Goal: Task Accomplishment & Management: Manage account settings

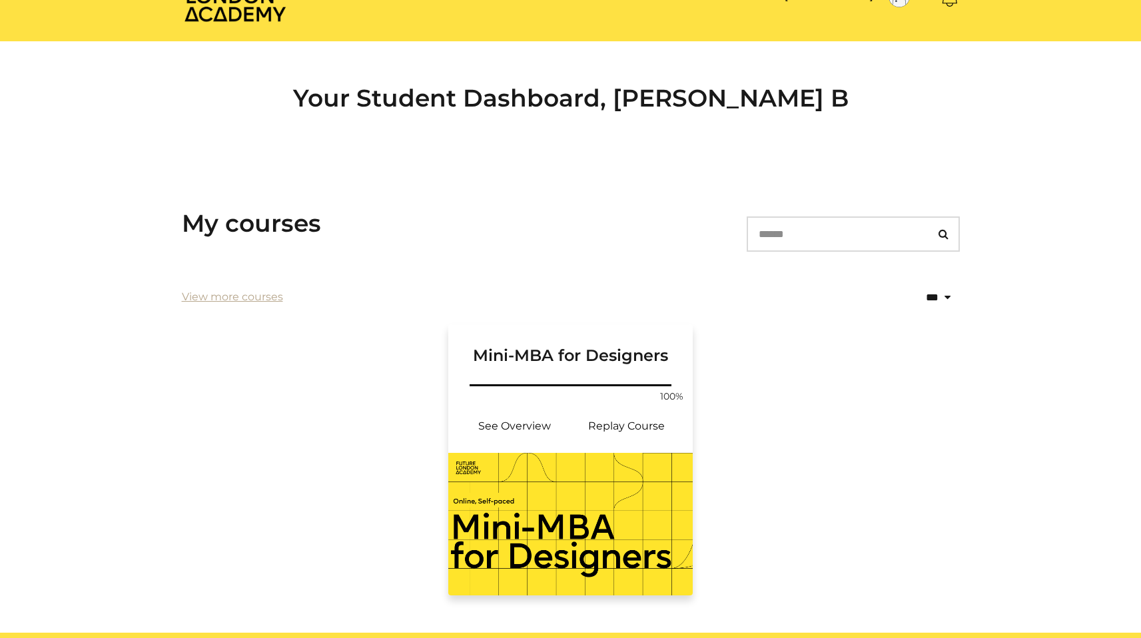
scroll to position [130, 0]
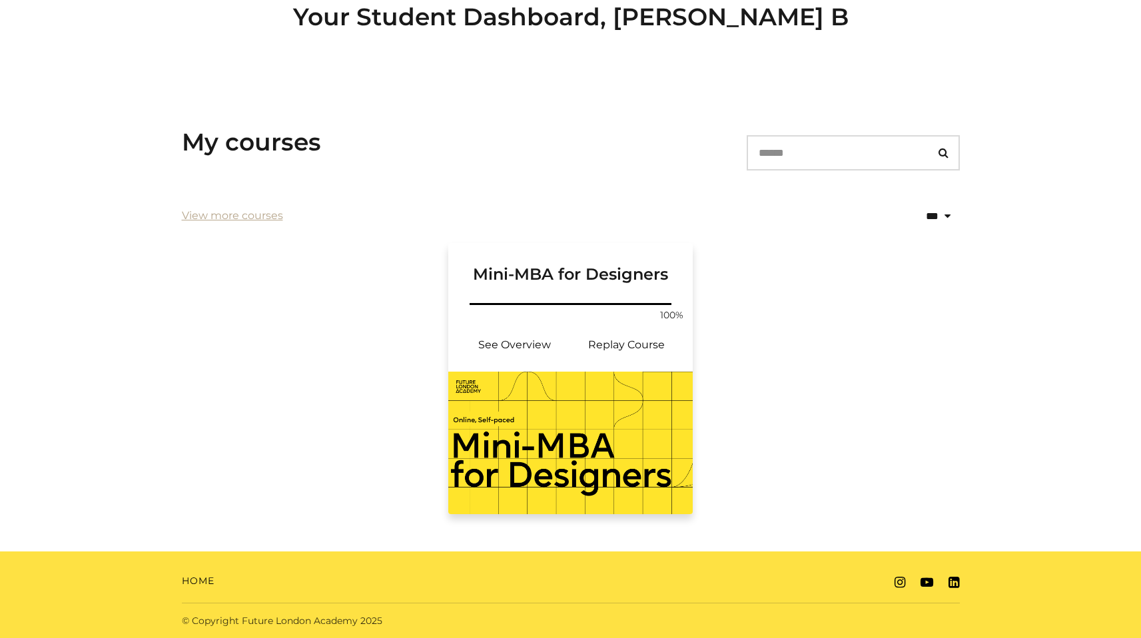
click at [634, 402] on img at bounding box center [570, 443] width 245 height 143
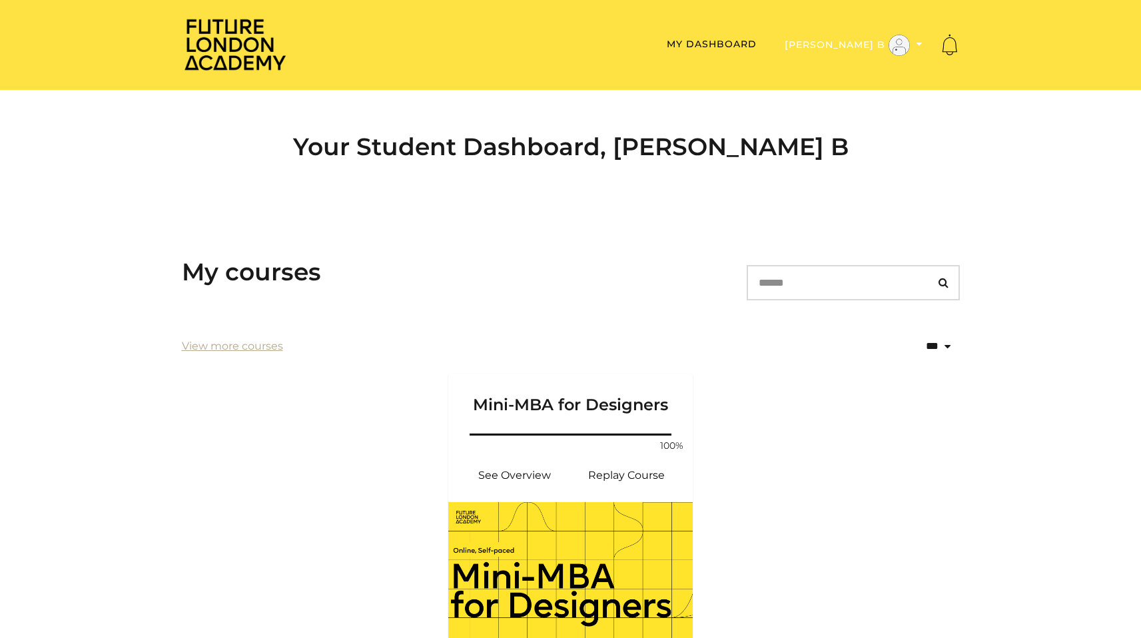
click at [864, 41] on button "[PERSON_NAME] B" at bounding box center [854, 45] width 146 height 23
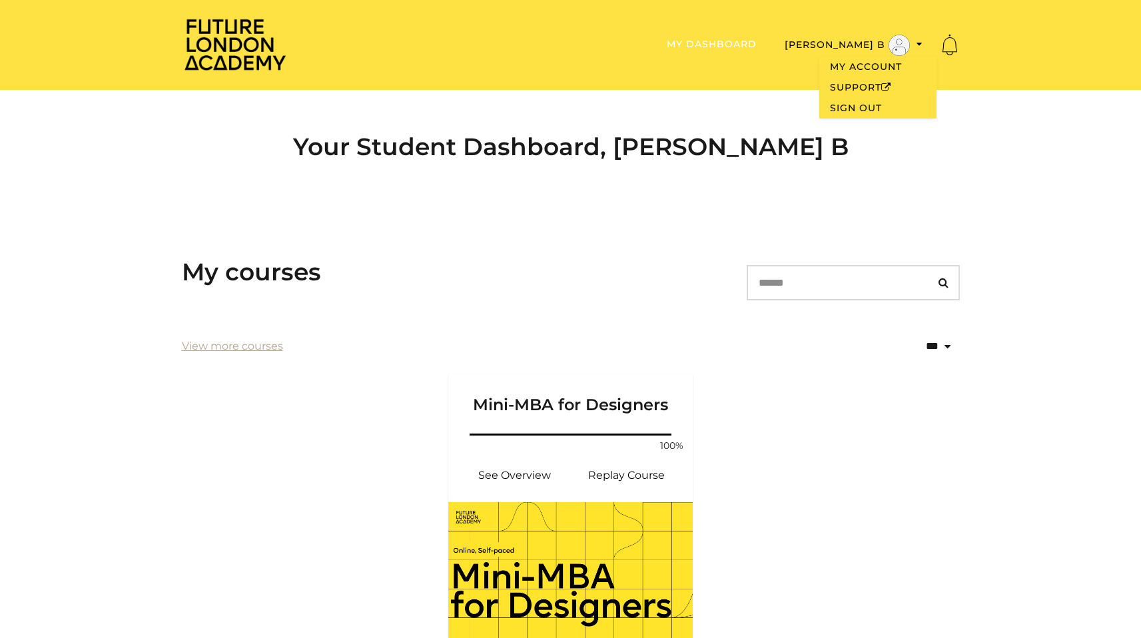
click at [745, 39] on link "My Dashboard" at bounding box center [712, 44] width 90 height 12
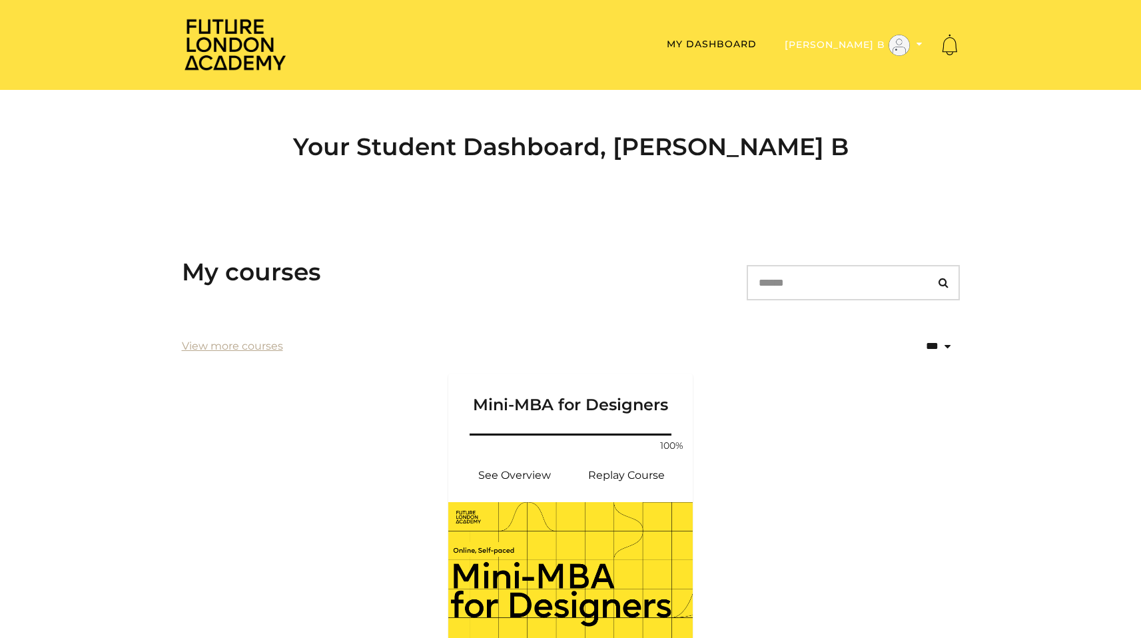
click at [845, 41] on button "[PERSON_NAME] B" at bounding box center [854, 45] width 146 height 23
click at [847, 72] on link "My Account" at bounding box center [877, 67] width 117 height 21
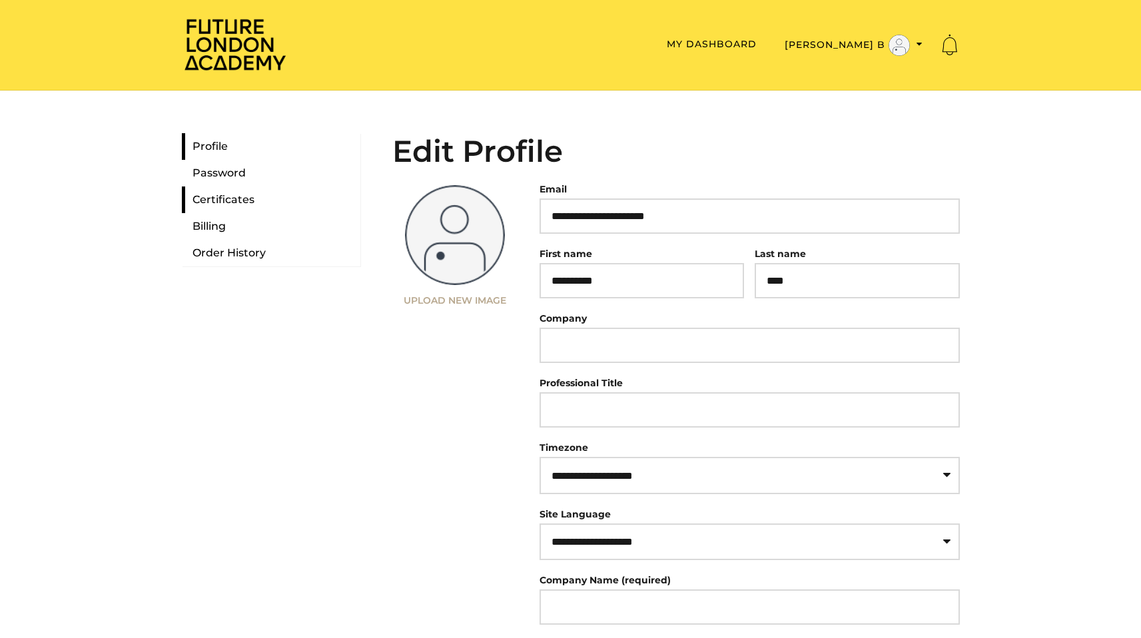
click at [238, 197] on link "Certificates" at bounding box center [271, 200] width 179 height 27
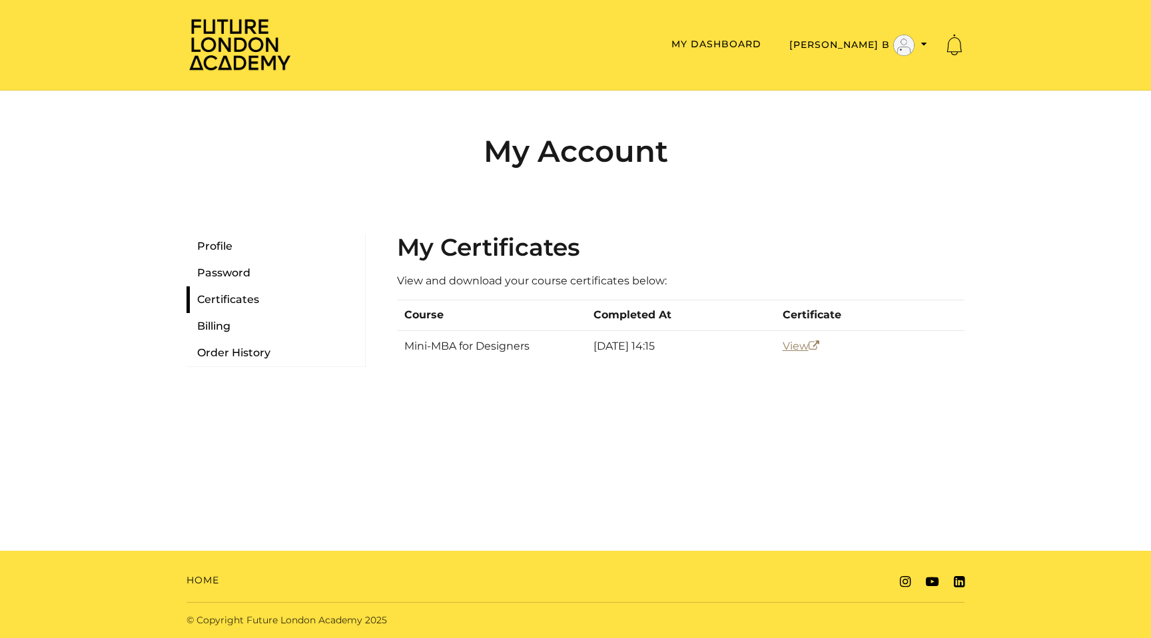
click at [800, 347] on link "View" at bounding box center [801, 346] width 37 height 13
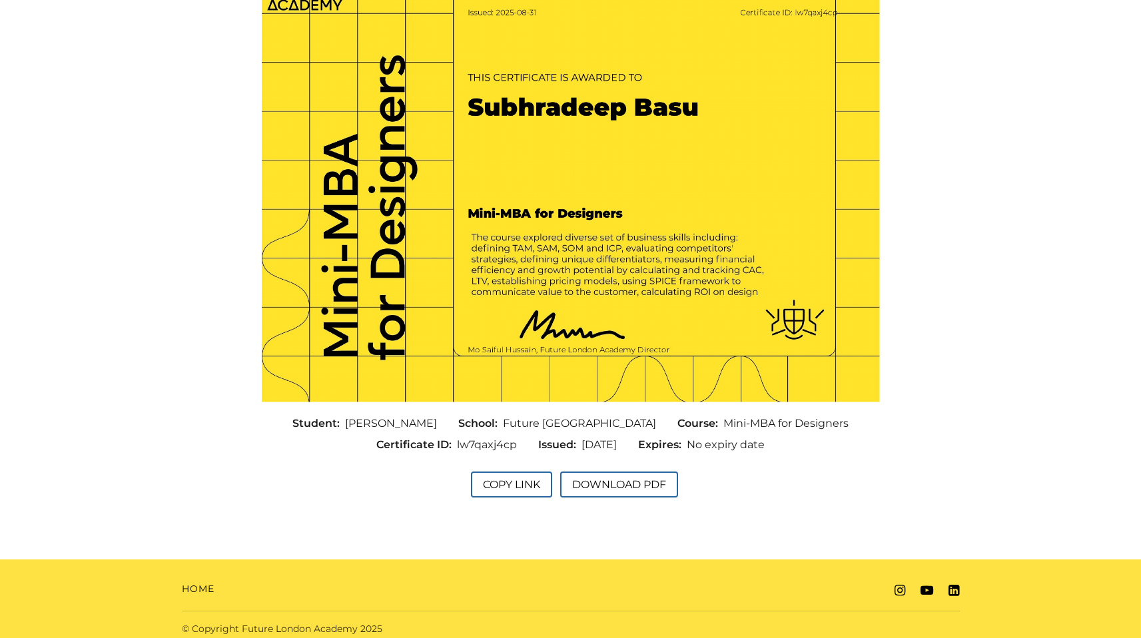
scroll to position [163, 0]
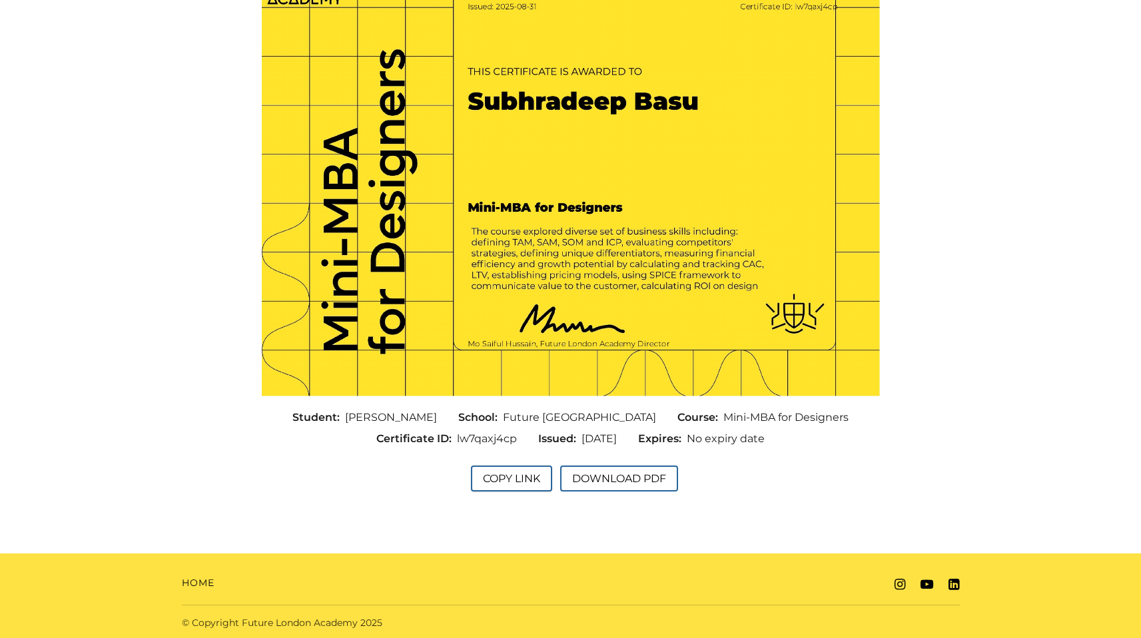
click at [503, 480] on button "Copy Link" at bounding box center [511, 479] width 81 height 26
